Goal: Transaction & Acquisition: Book appointment/travel/reservation

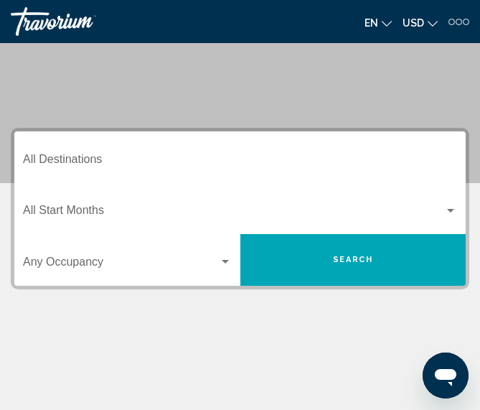
scroll to position [128, 0]
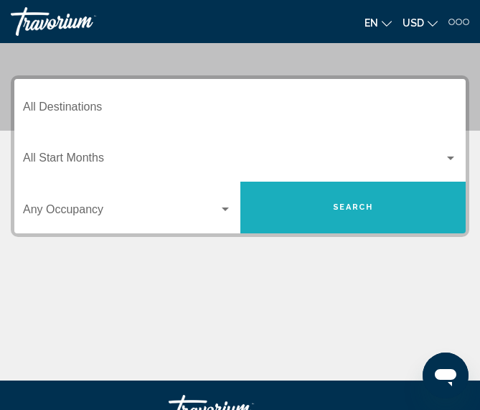
click at [350, 192] on button "Search" at bounding box center [354, 208] width 226 height 52
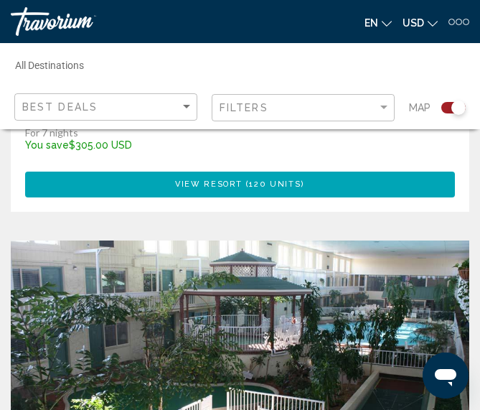
scroll to position [1599, 0]
